Goal: Check status: Check status

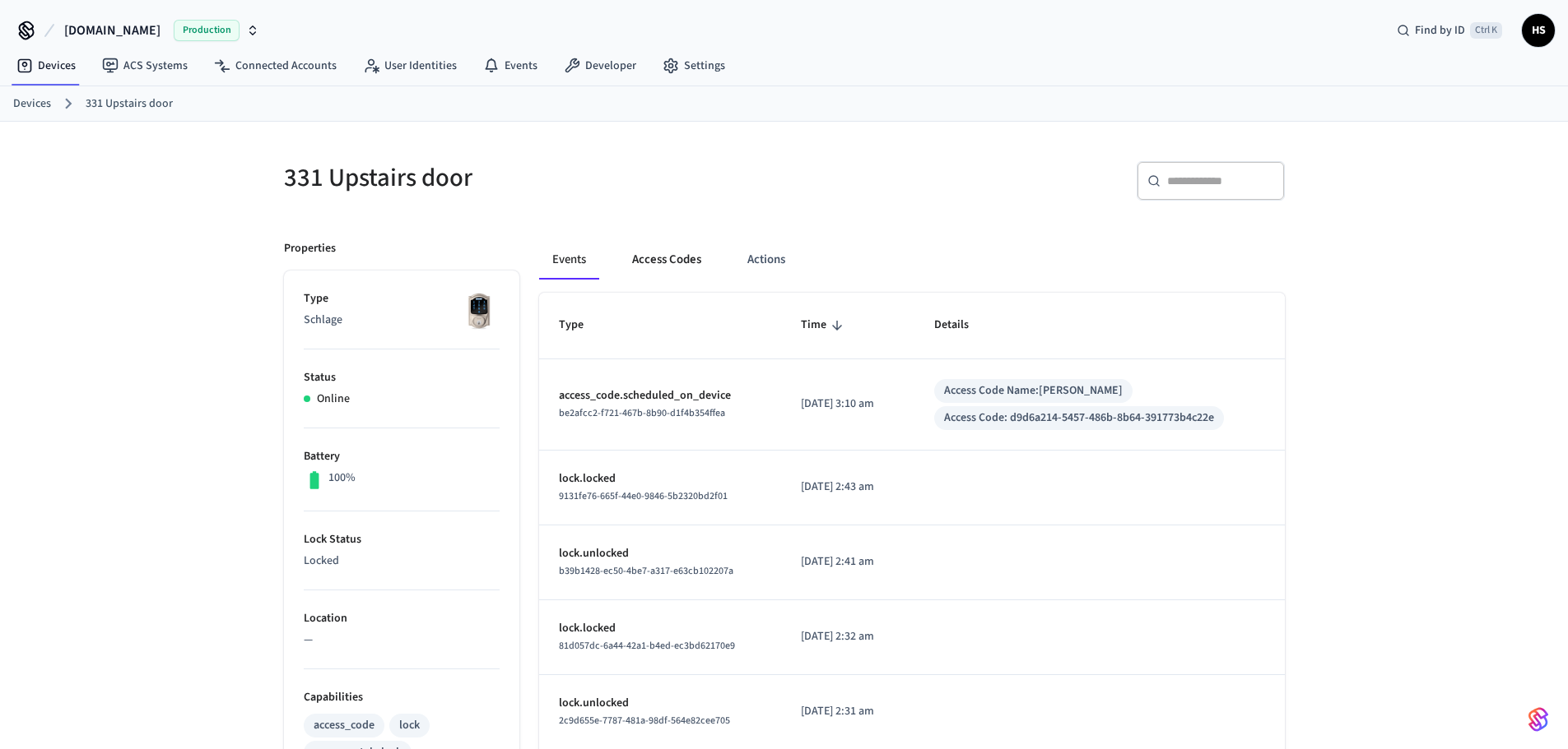
click at [663, 260] on button "Access Codes" at bounding box center [666, 259] width 95 height 40
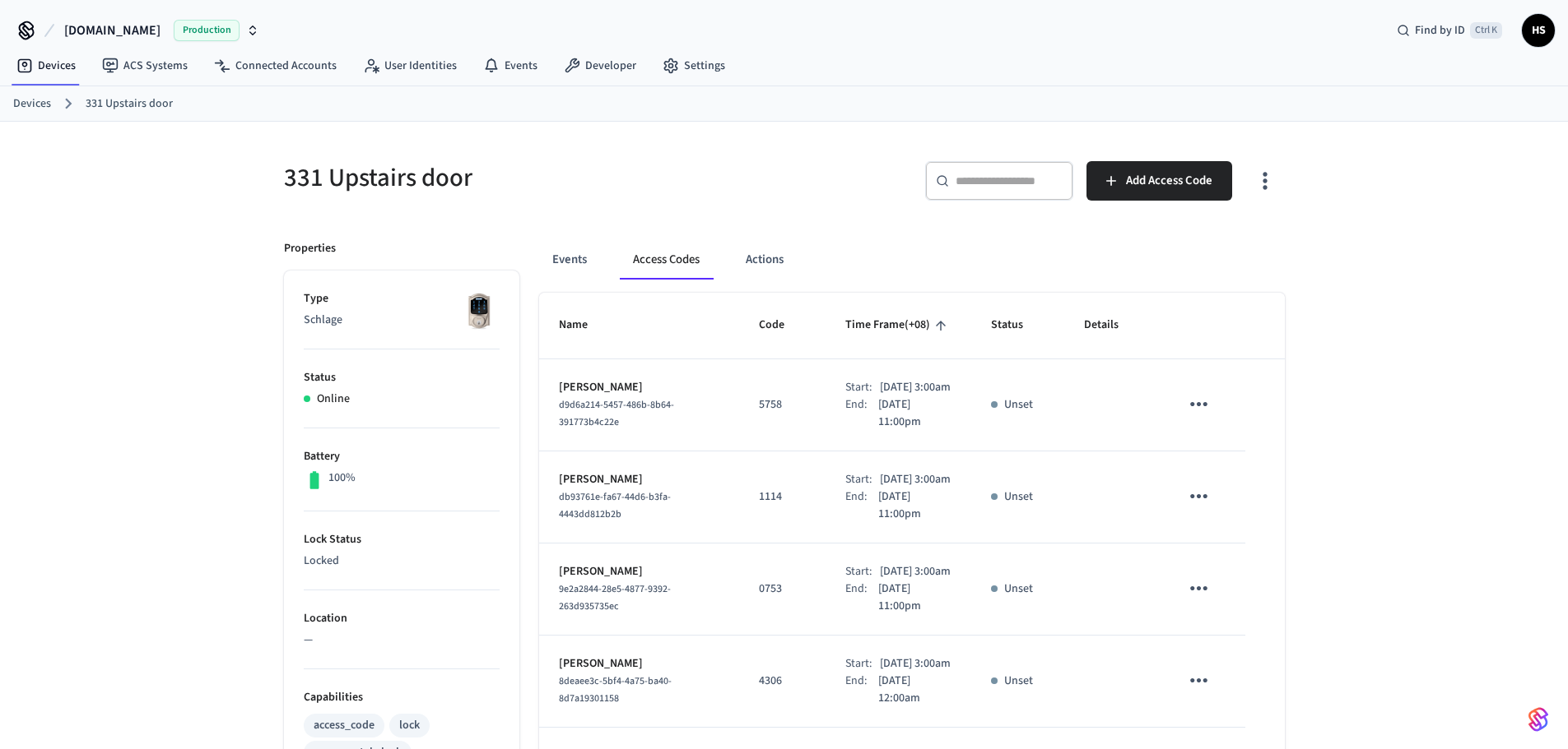
click at [678, 336] on th "Name" at bounding box center [639, 325] width 200 height 65
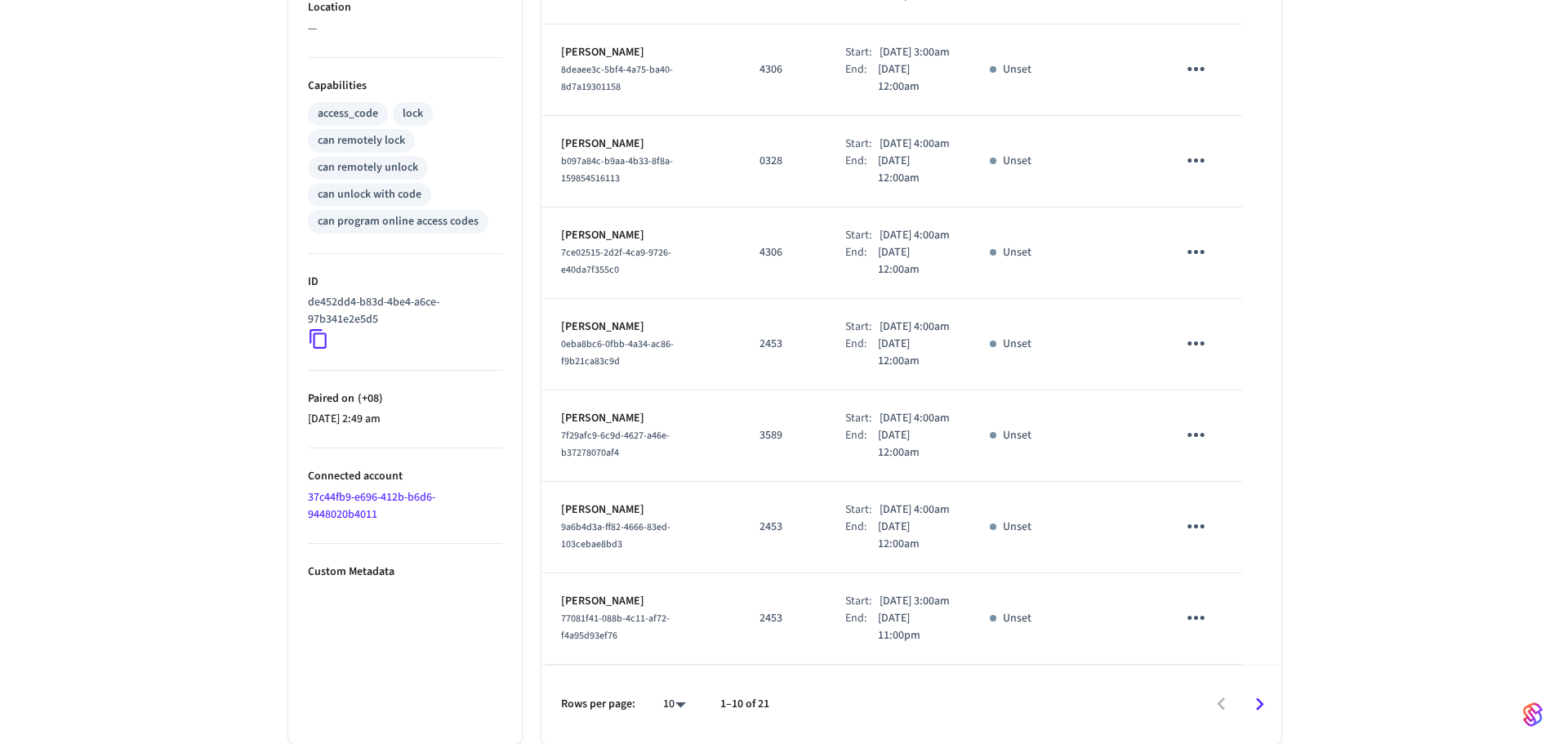
scroll to position [779, 0]
click at [658, 710] on body "[DOMAIN_NAME] Production Find by ID Ctrl K HS Devices ACS Systems Connected Acc…" at bounding box center [784, 68] width 1568 height 1351
click at [658, 699] on li "All" at bounding box center [660, 696] width 43 height 43
type input "**"
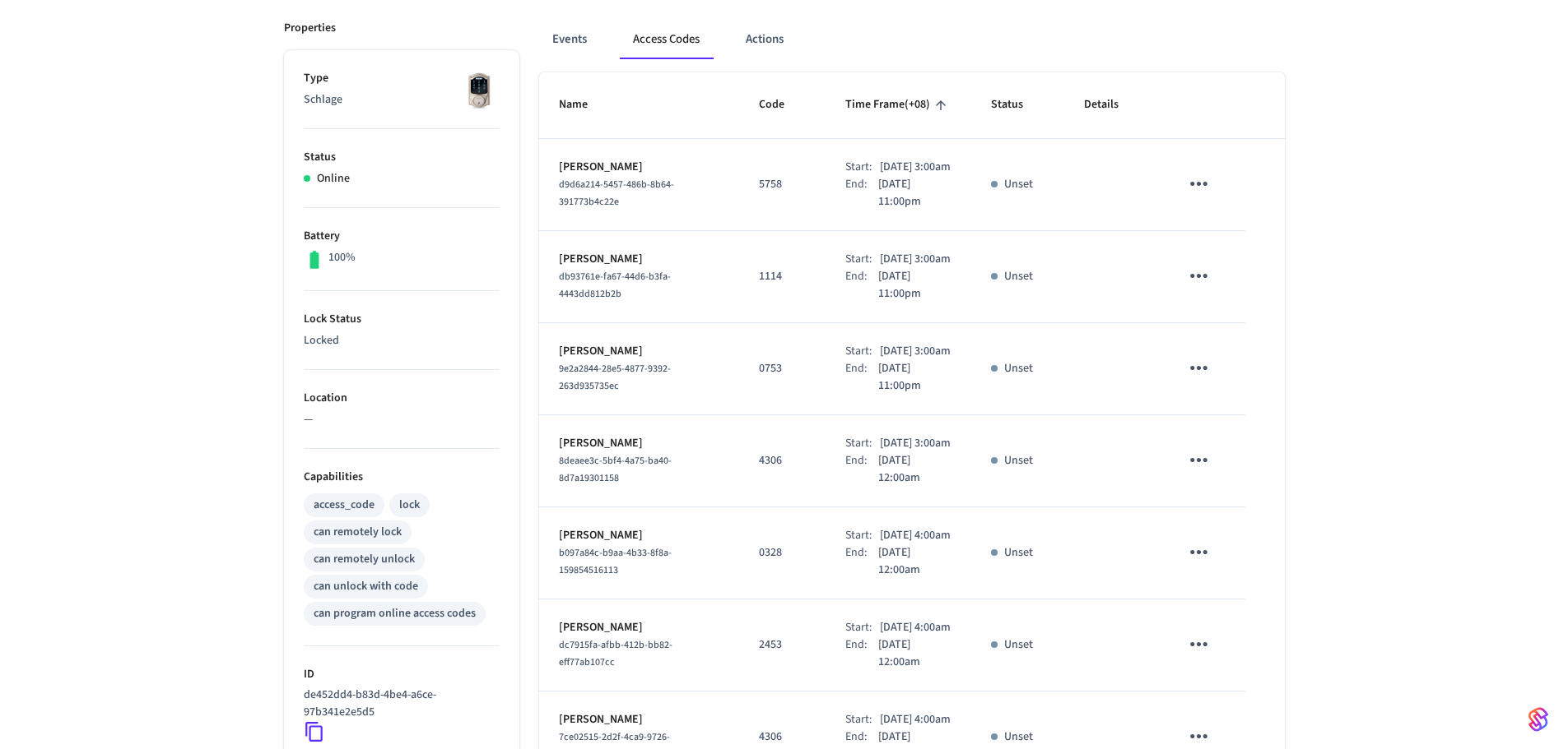
scroll to position [0, 0]
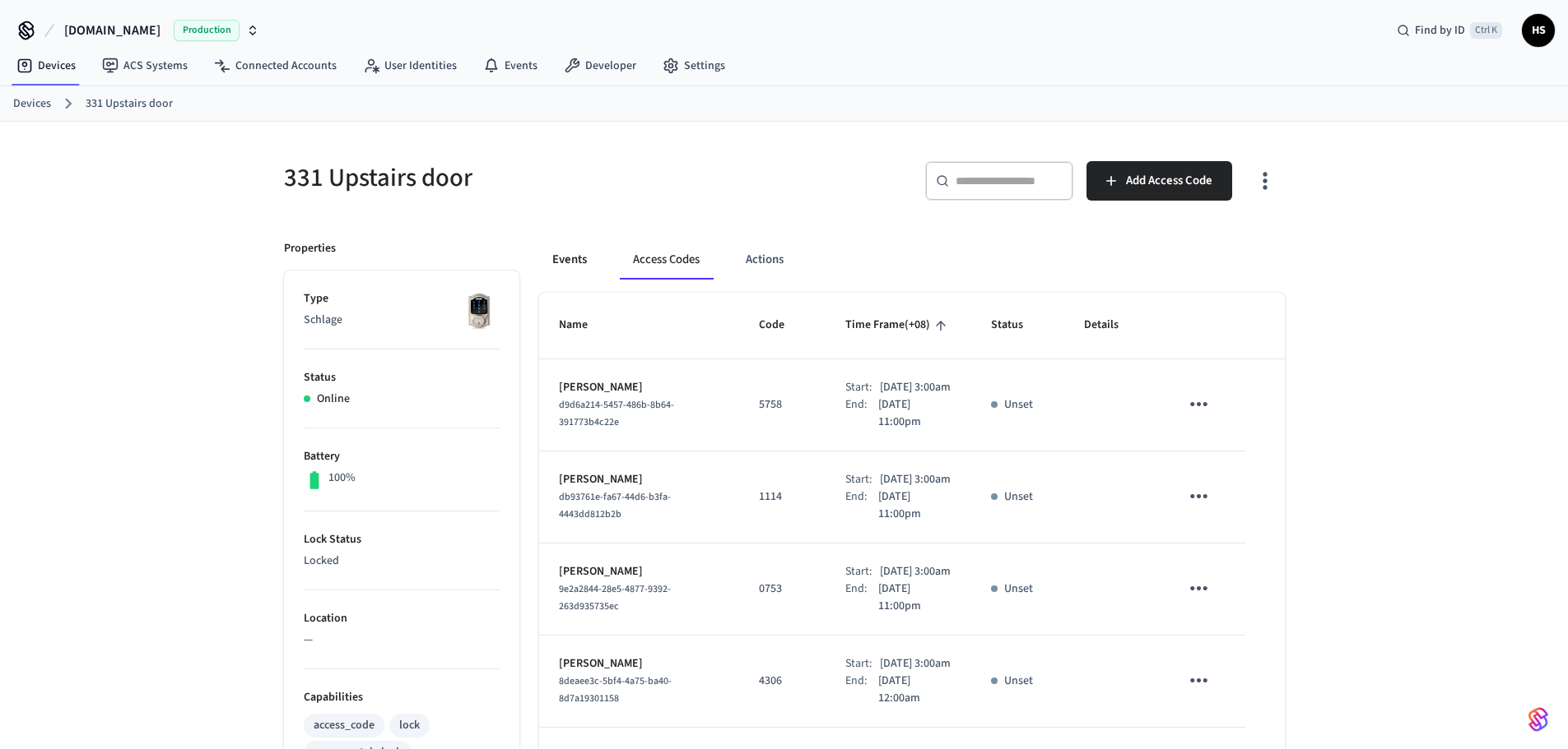
click at [555, 264] on button "Events" at bounding box center [569, 259] width 61 height 40
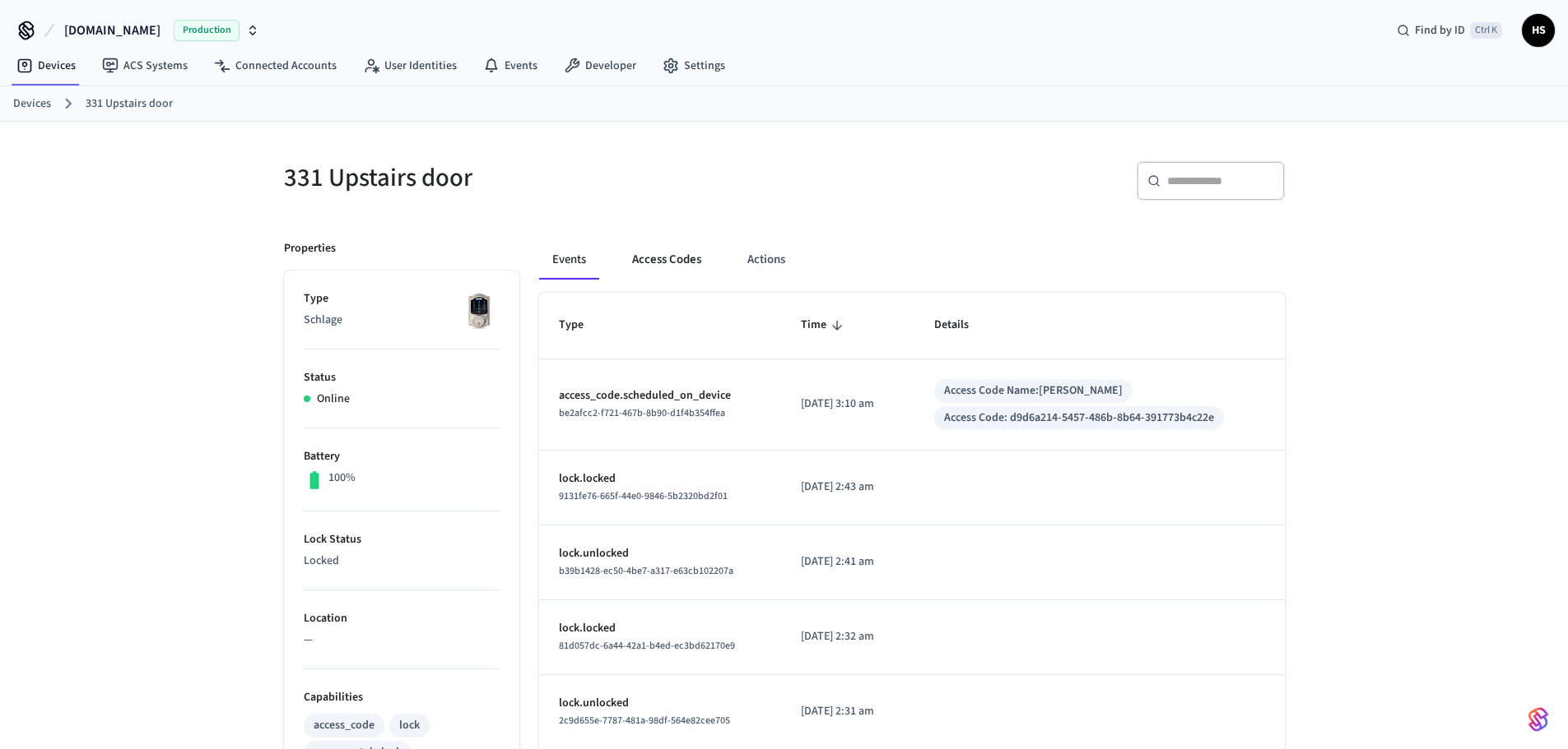
click at [681, 276] on button "Access Codes" at bounding box center [666, 259] width 95 height 40
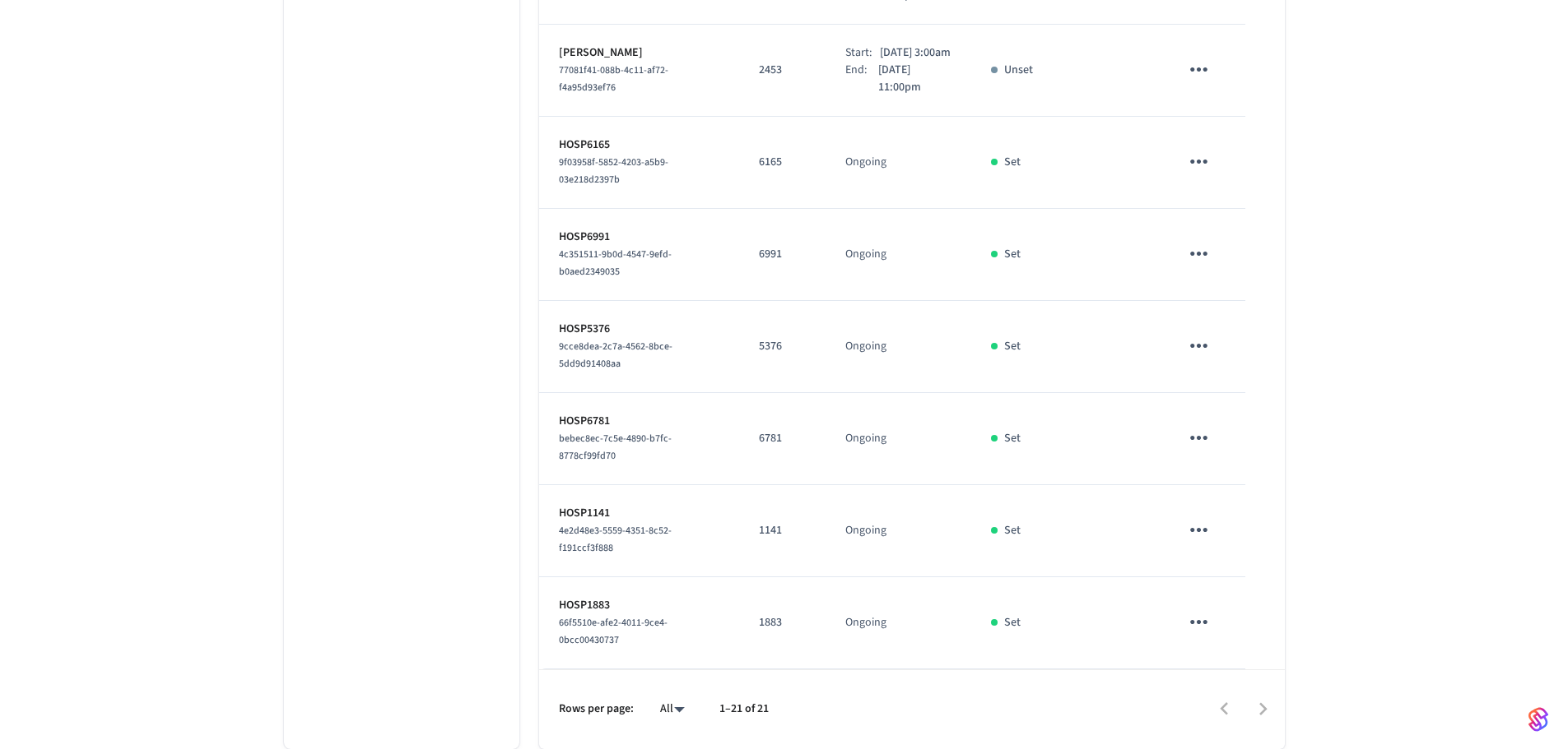
scroll to position [1884, 0]
